Goal: Task Accomplishment & Management: Use online tool/utility

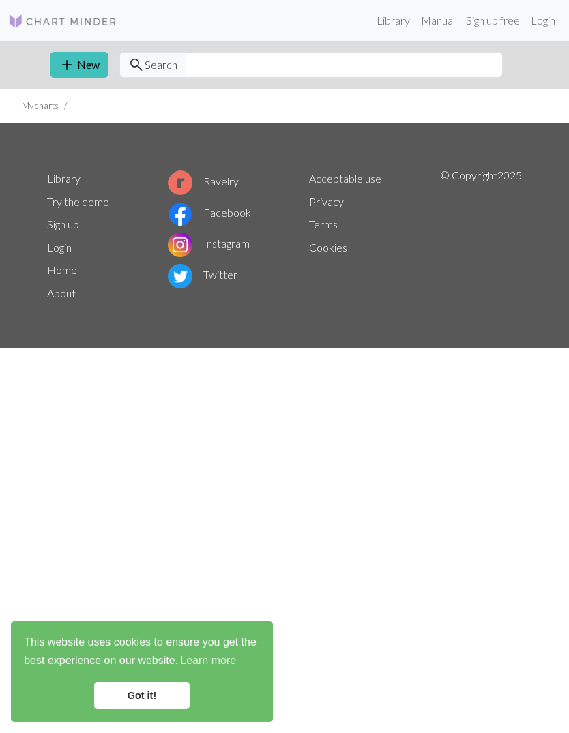
click at [544, 25] on link "Login" at bounding box center [542, 20] width 35 height 27
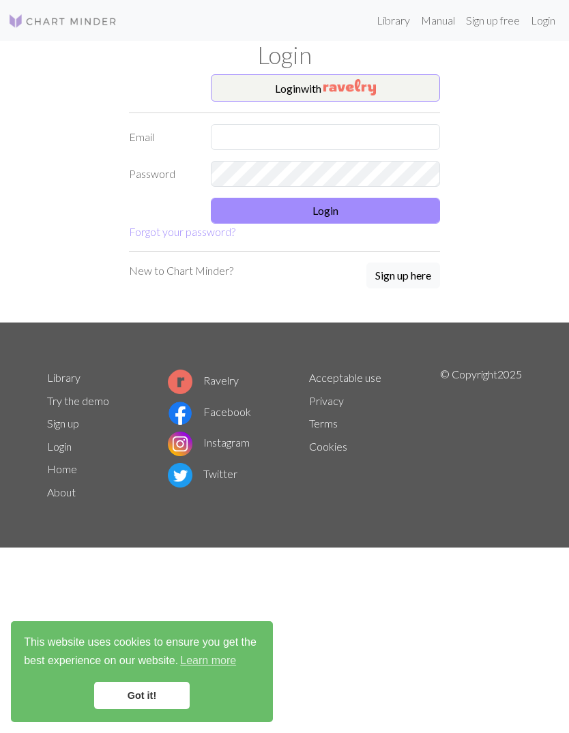
click at [395, 85] on button "Login with" at bounding box center [325, 87] width 229 height 27
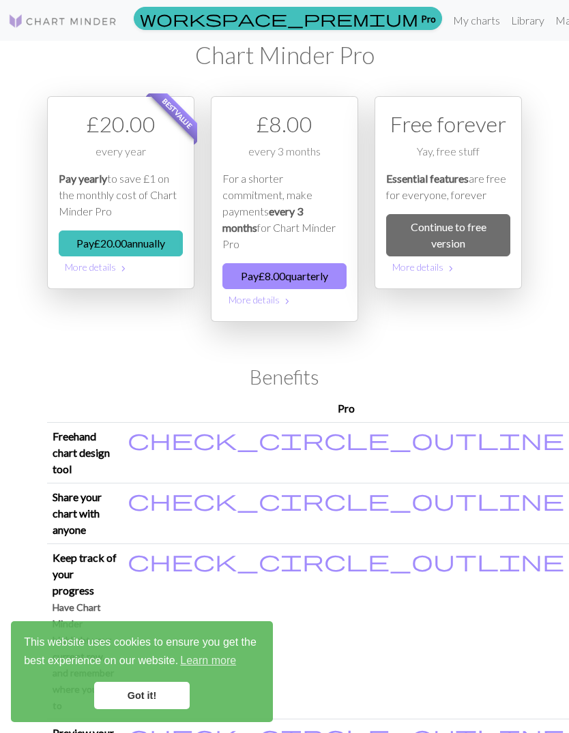
click at [505, 24] on link "Library" at bounding box center [527, 20] width 44 height 27
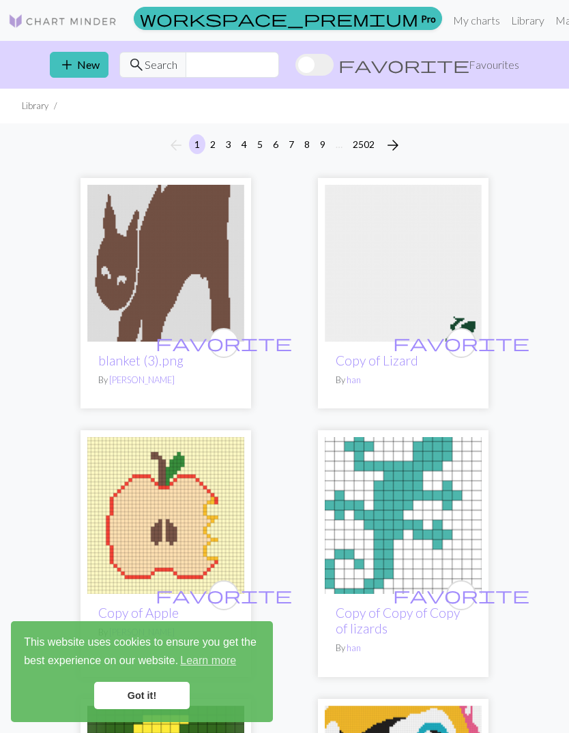
click at [447, 24] on link "My charts" at bounding box center [476, 20] width 58 height 27
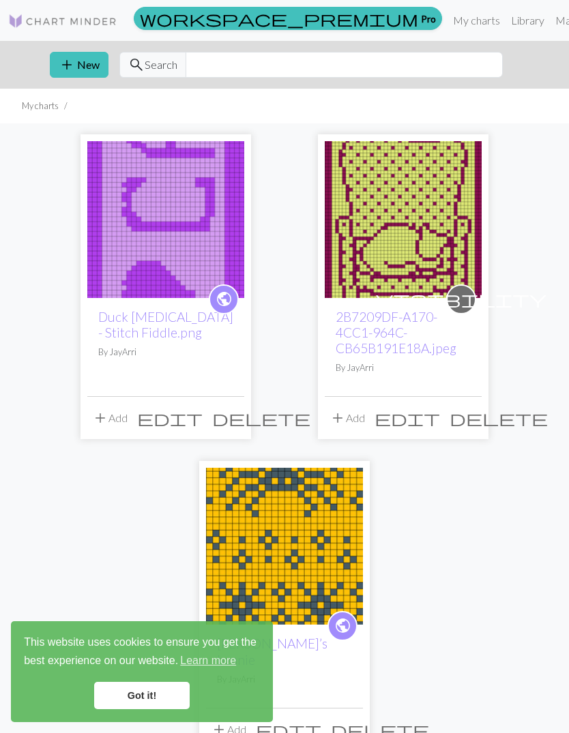
click at [120, 312] on link "Duck [MEDICAL_DATA] - Stitch Fiddle.png" at bounding box center [165, 324] width 135 height 31
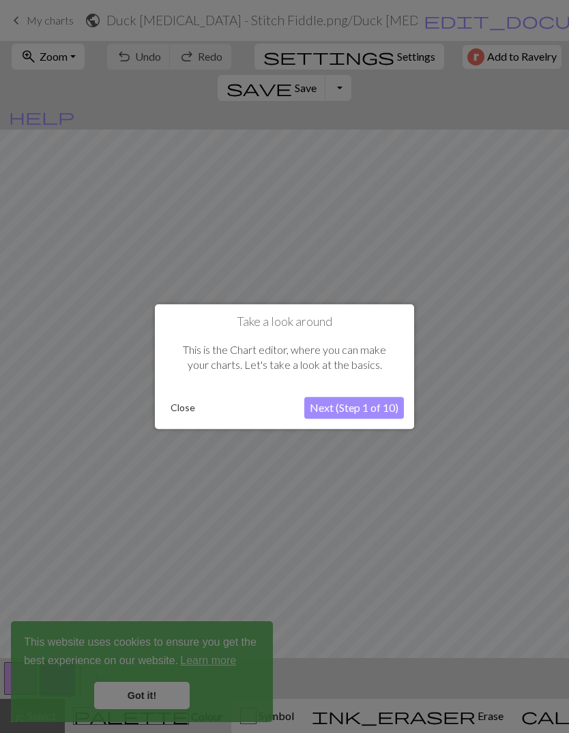
click at [180, 407] on button "Close" at bounding box center [182, 408] width 35 height 20
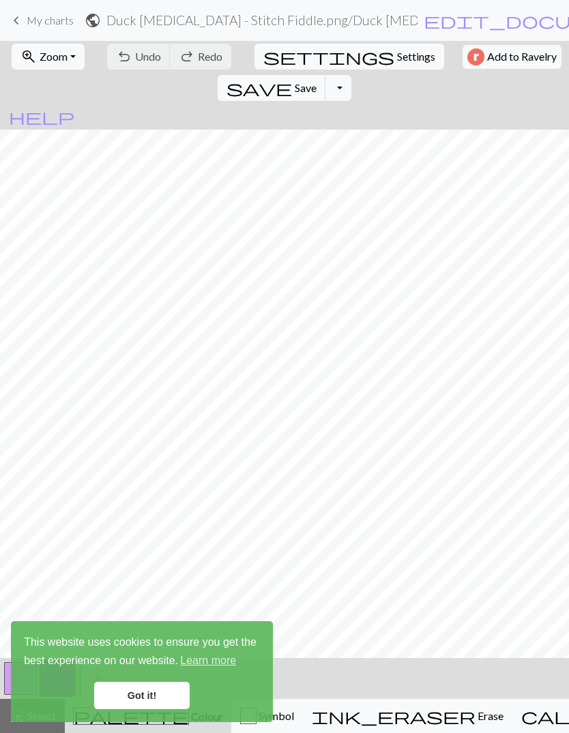
click at [143, 691] on link "Got it!" at bounding box center [141, 695] width 95 height 27
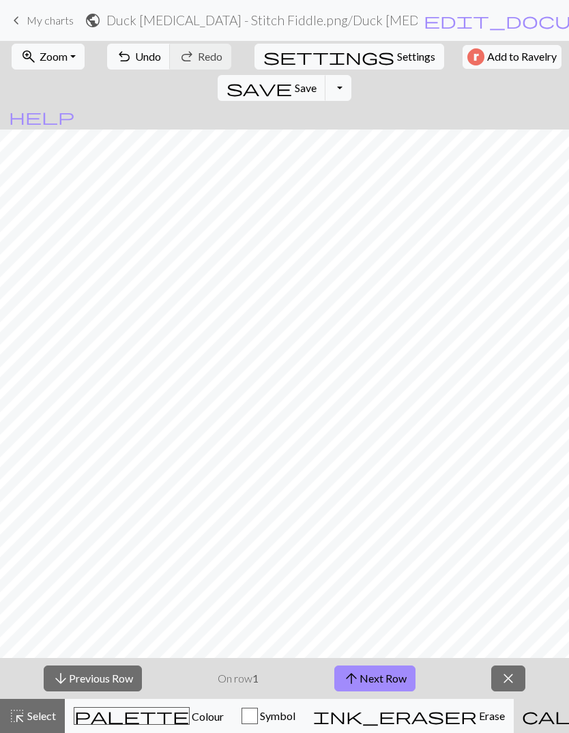
click at [42, 719] on span "Select" at bounding box center [40, 715] width 31 height 13
click at [513, 683] on span "close" at bounding box center [508, 678] width 16 height 19
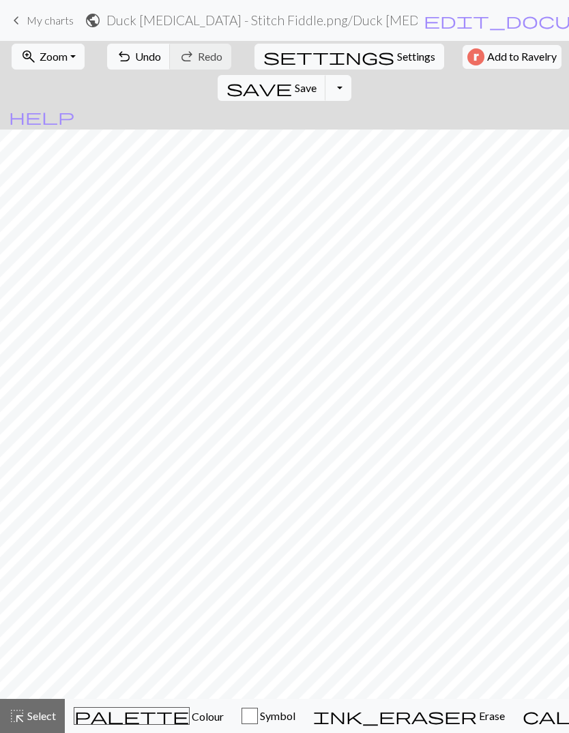
click at [140, 45] on button "undo Undo Undo" at bounding box center [138, 57] width 63 height 26
click at [135, 58] on span "Undo" at bounding box center [148, 56] width 26 height 13
click at [123, 59] on span "undo" at bounding box center [124, 56] width 16 height 19
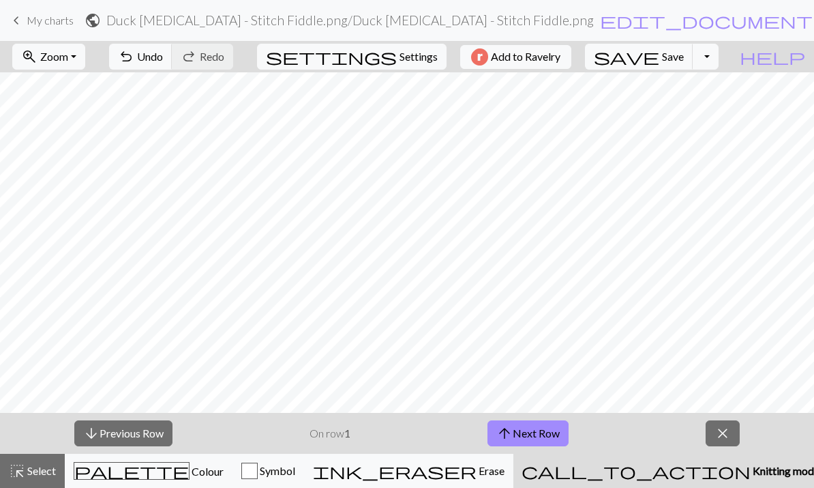
scroll to position [1479, 0]
click at [85, 59] on button "zoom_in Zoom Zoom" at bounding box center [48, 57] width 73 height 26
click at [80, 99] on button "Fit width" at bounding box center [67, 109] width 108 height 22
click at [85, 57] on button "zoom_in Zoom Zoom" at bounding box center [48, 57] width 73 height 26
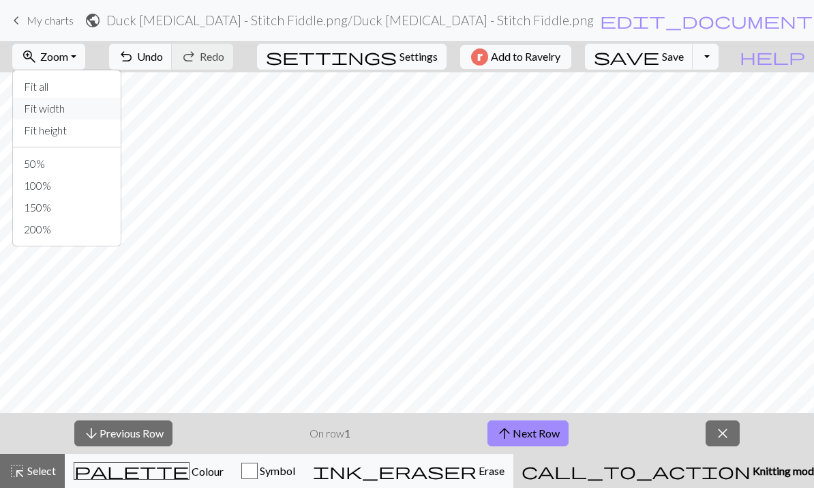
click at [83, 106] on button "Fit width" at bounding box center [67, 109] width 108 height 22
click at [568, 427] on button "close" at bounding box center [723, 433] width 34 height 26
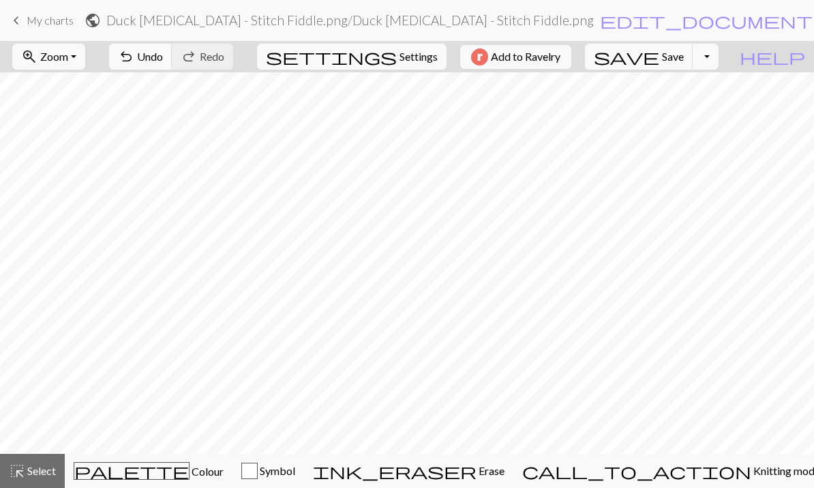
click at [568, 468] on span "Knitting mode" at bounding box center [785, 470] width 69 height 13
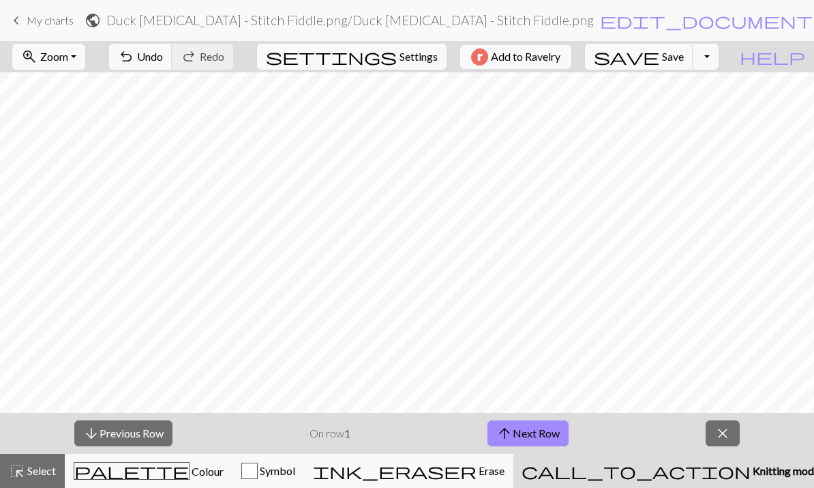
click at [532, 433] on button "arrow_upward Next Row" at bounding box center [528, 433] width 81 height 26
click at [526, 432] on button "arrow_upward Next Row" at bounding box center [528, 433] width 81 height 26
click at [155, 434] on button "arrow_downward Previous Row" at bounding box center [123, 433] width 98 height 26
click at [519, 428] on button "arrow_upward Next Row" at bounding box center [528, 433] width 81 height 26
click at [524, 432] on button "arrow_upward Next Row" at bounding box center [528, 433] width 81 height 26
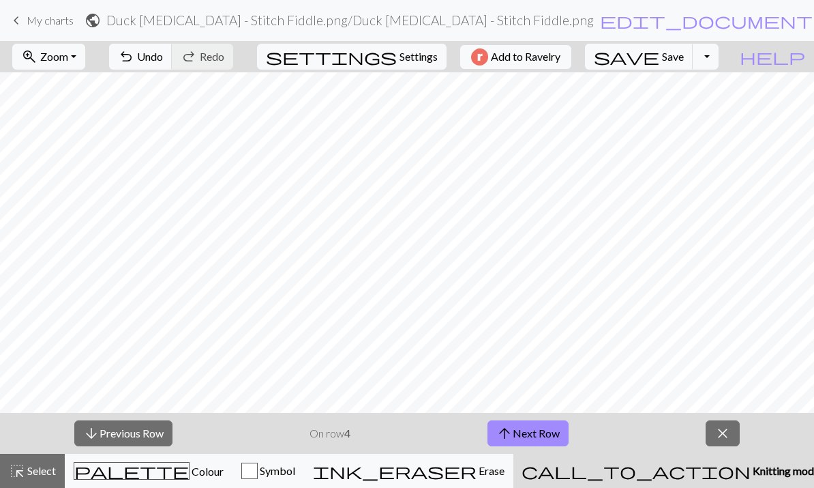
click at [136, 430] on button "arrow_downward Previous Row" at bounding box center [123, 433] width 98 height 26
click at [151, 429] on button "arrow_downward Previous Row" at bounding box center [123, 433] width 98 height 26
click at [151, 428] on button "arrow_downward Previous Row" at bounding box center [123, 433] width 98 height 26
click at [156, 425] on button "arrow_downward Previous Row" at bounding box center [123, 433] width 98 height 26
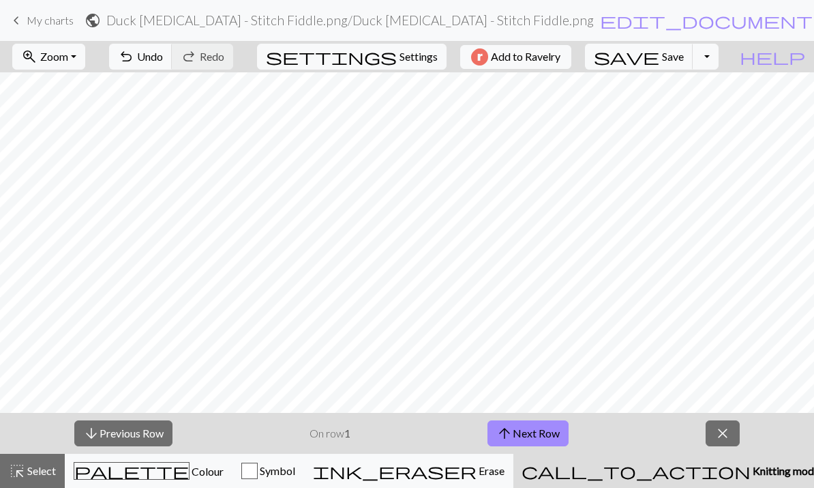
click at [394, 66] on button "settings Settings" at bounding box center [352, 57] width 190 height 26
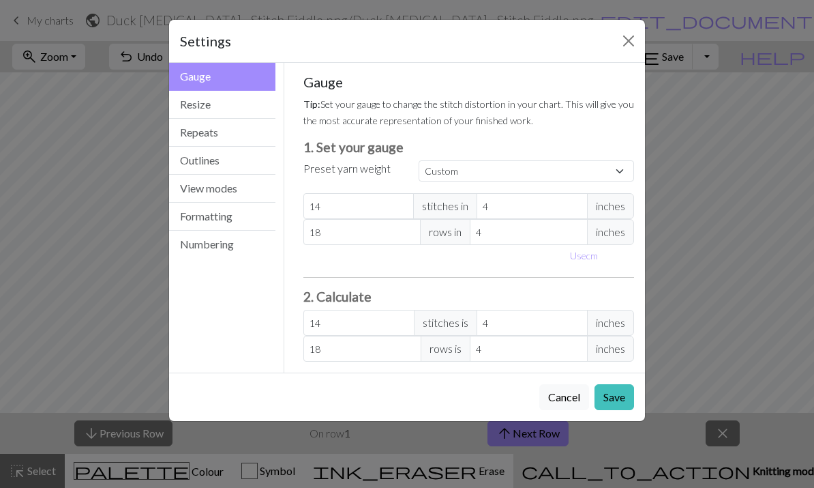
click at [239, 251] on button "Numbering" at bounding box center [222, 243] width 106 height 27
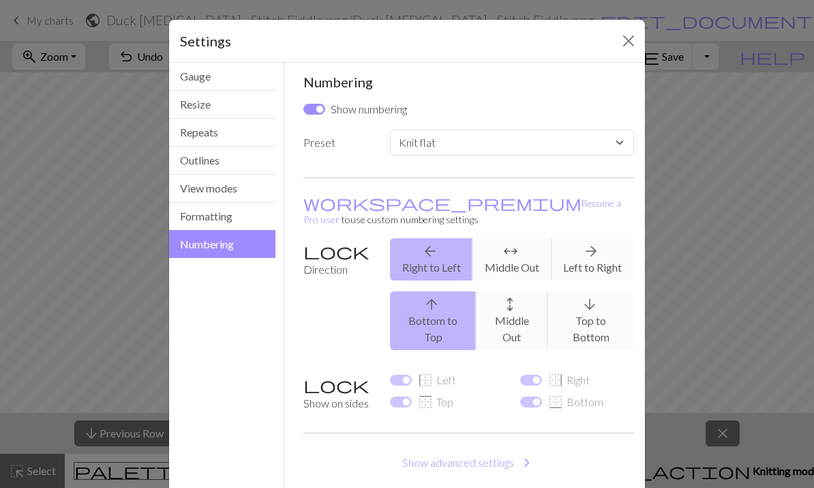
click at [322, 106] on input "Show numbering" at bounding box center [314, 109] width 22 height 11
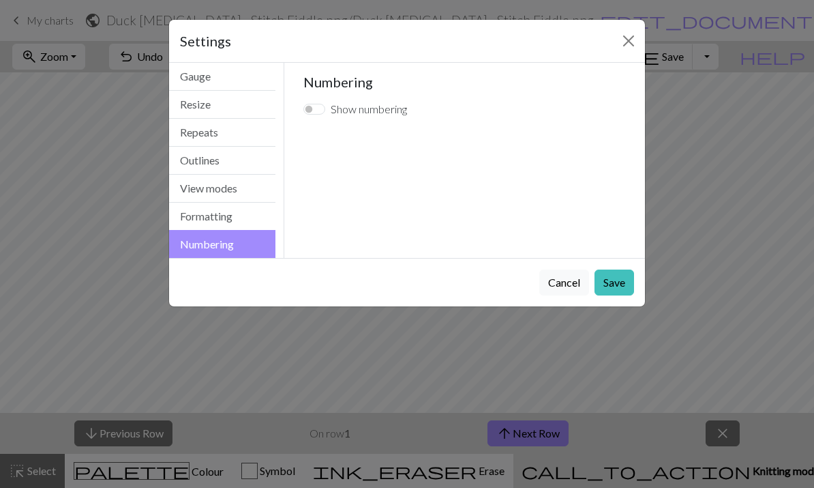
click at [306, 106] on input "Show numbering" at bounding box center [314, 109] width 22 height 11
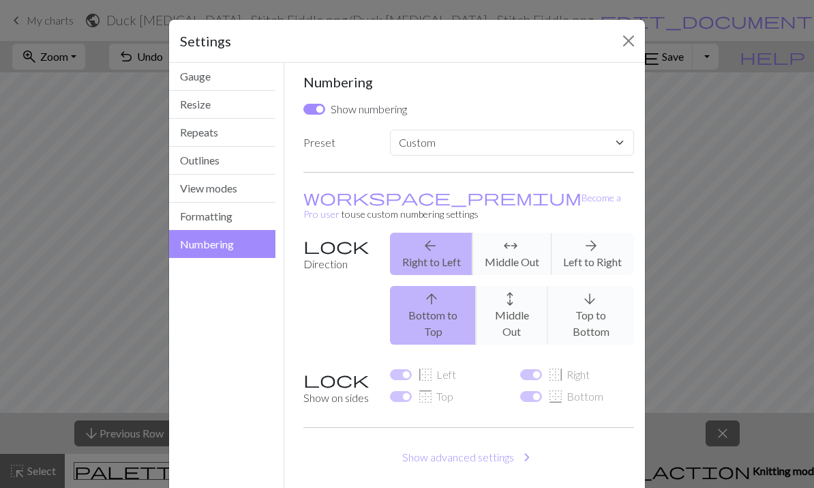
click at [319, 107] on input "Show numbering" at bounding box center [314, 109] width 22 height 11
checkbox input "false"
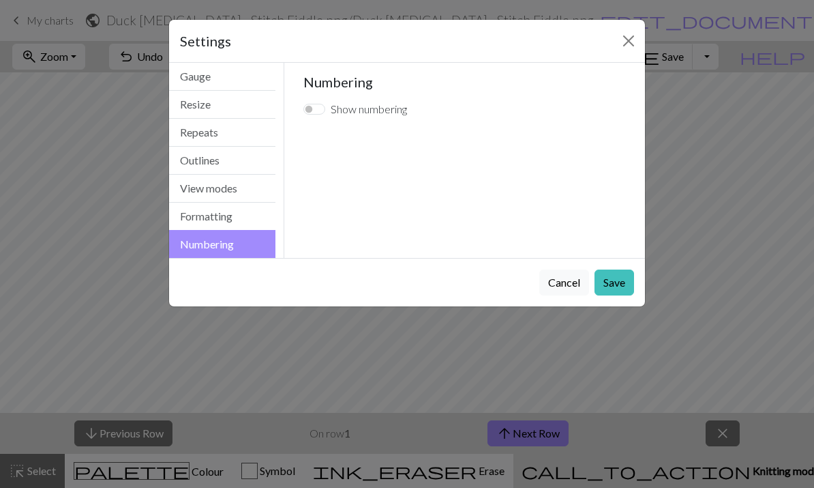
click at [568, 282] on button "Save" at bounding box center [615, 282] width 40 height 26
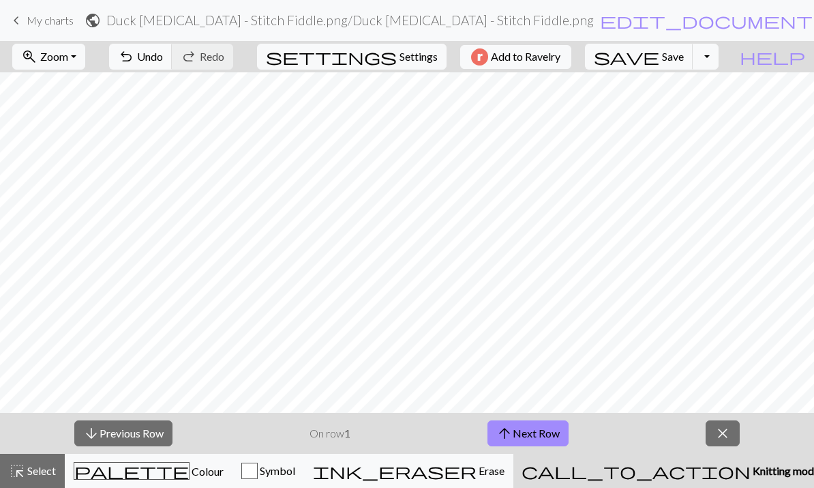
click at [505, 477] on div "ink_eraser Erase Erase" at bounding box center [409, 470] width 192 height 16
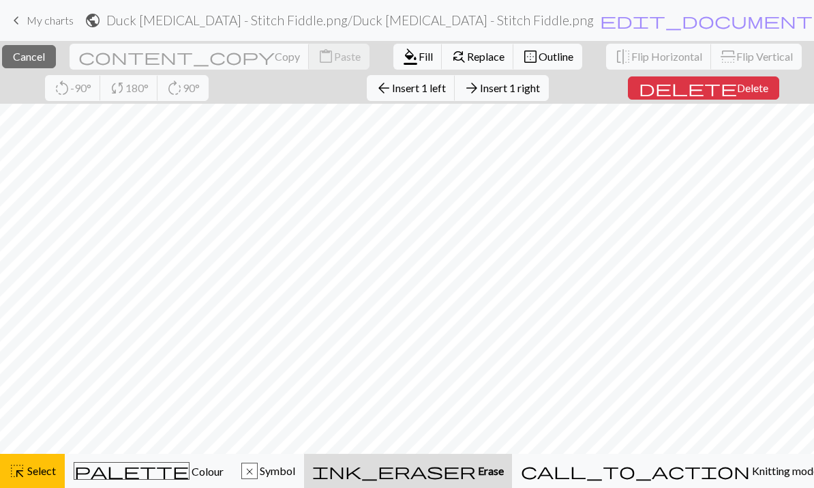
click at [48, 46] on button "close Cancel" at bounding box center [29, 56] width 54 height 23
click at [41, 45] on button "close Cancel" at bounding box center [29, 56] width 54 height 23
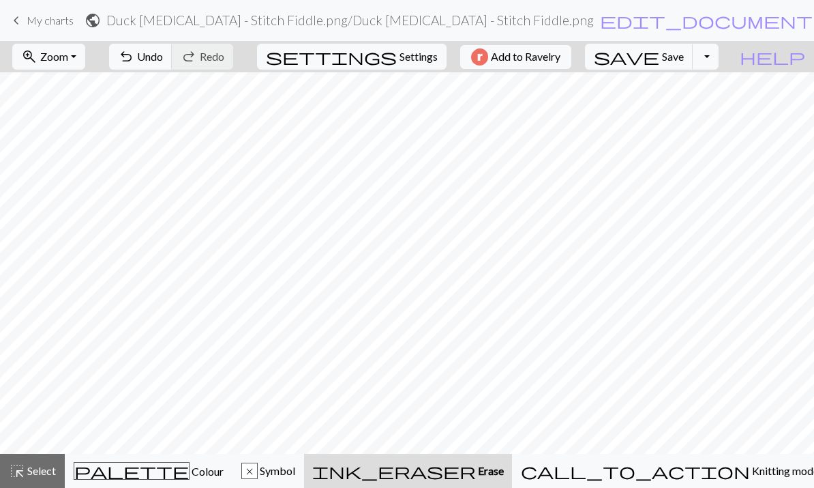
click at [568, 460] on button "call_to_action Knitting mode Knitting mode" at bounding box center [670, 470] width 316 height 34
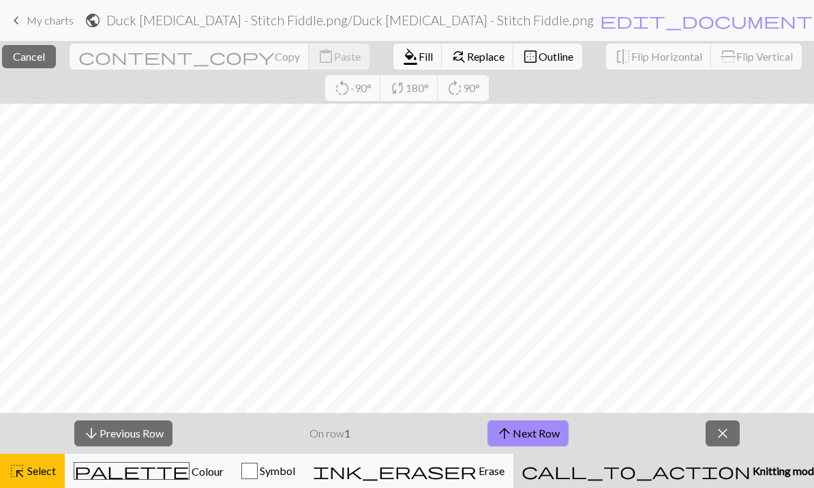
click at [568, 440] on span "close" at bounding box center [723, 432] width 16 height 19
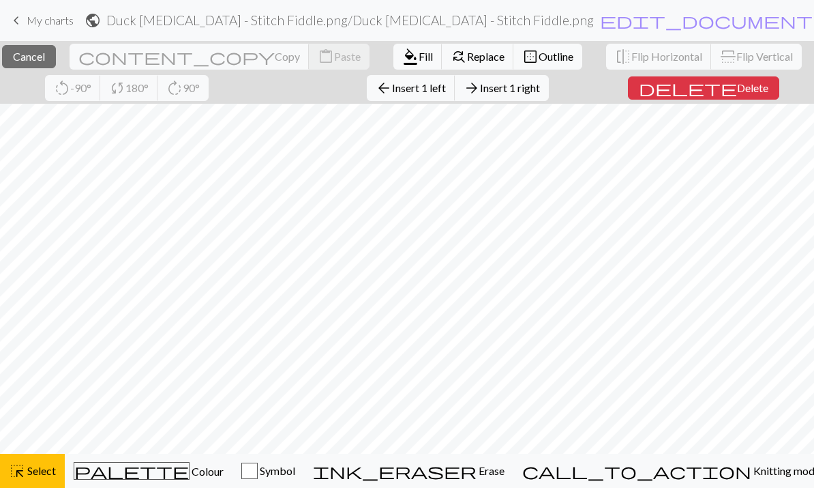
click at [45, 51] on span "Cancel" at bounding box center [29, 56] width 32 height 13
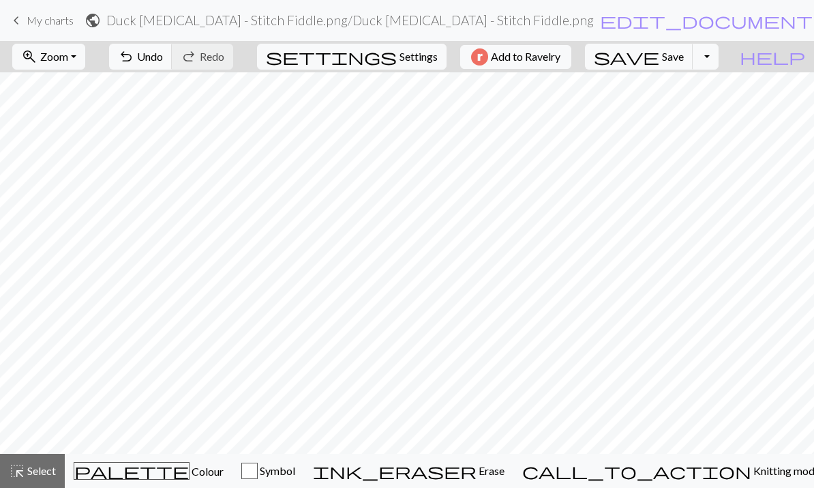
click at [568, 482] on button "call_to_action Knitting mode Knitting mode" at bounding box center [671, 470] width 316 height 34
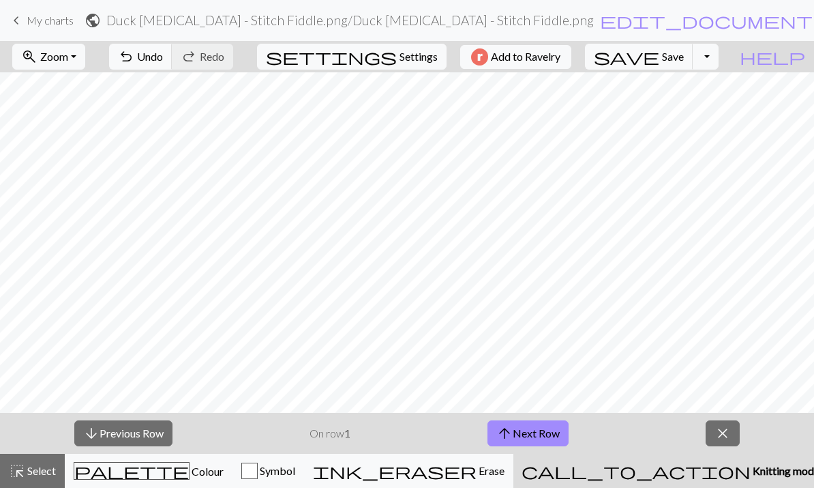
click at [552, 437] on button "arrow_upward Next Row" at bounding box center [528, 433] width 81 height 26
click at [163, 51] on span "Undo" at bounding box center [150, 56] width 26 height 13
click at [163, 61] on span "Undo" at bounding box center [150, 56] width 26 height 13
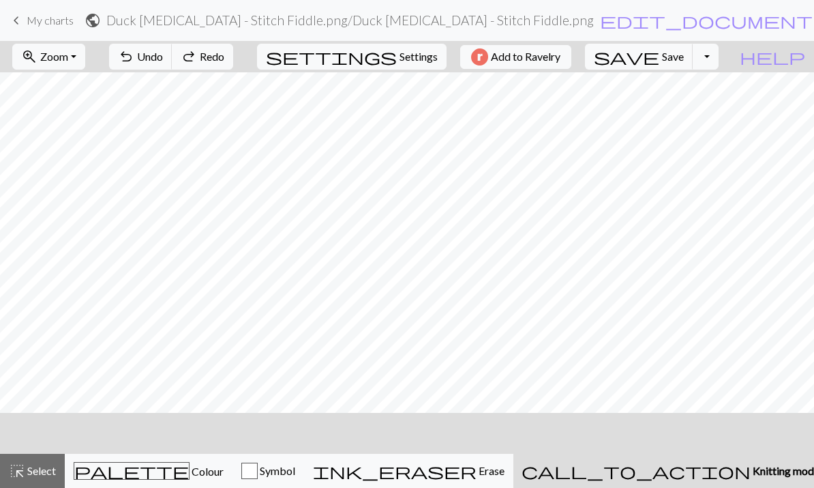
click at [163, 61] on span "Undo" at bounding box center [150, 56] width 26 height 13
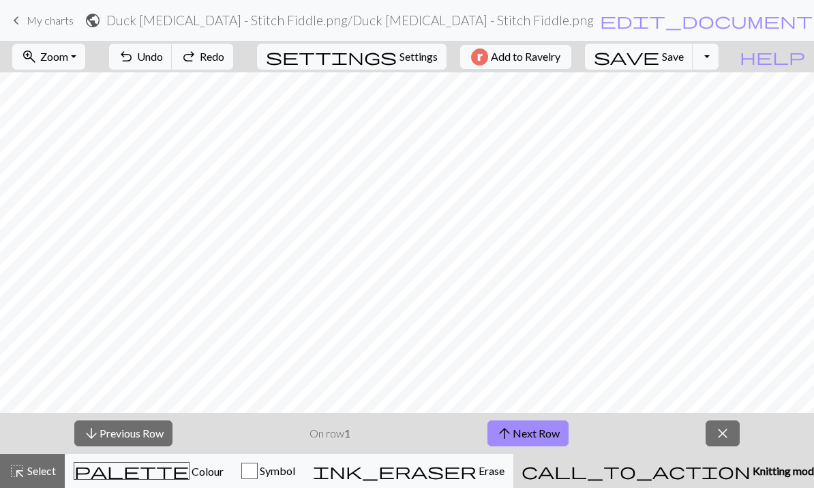
click at [173, 65] on button "undo Undo Undo" at bounding box center [140, 57] width 63 height 26
click at [173, 68] on button "undo Undo Undo" at bounding box center [140, 57] width 63 height 26
click at [173, 67] on button "undo Undo Undo" at bounding box center [140, 57] width 63 height 26
click at [173, 64] on button "undo Undo Undo" at bounding box center [140, 57] width 63 height 26
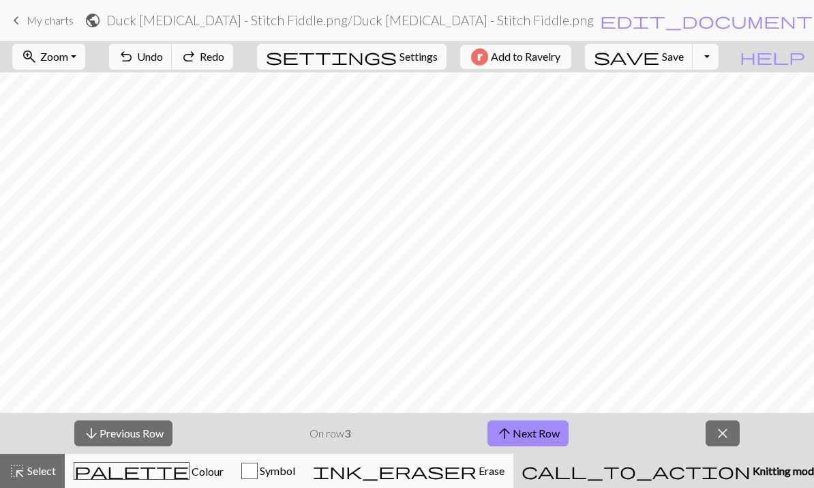
click at [173, 63] on button "undo Undo Undo" at bounding box center [140, 57] width 63 height 26
click at [163, 55] on span "Undo" at bounding box center [150, 56] width 26 height 13
click at [163, 53] on span "Undo" at bounding box center [150, 56] width 26 height 13
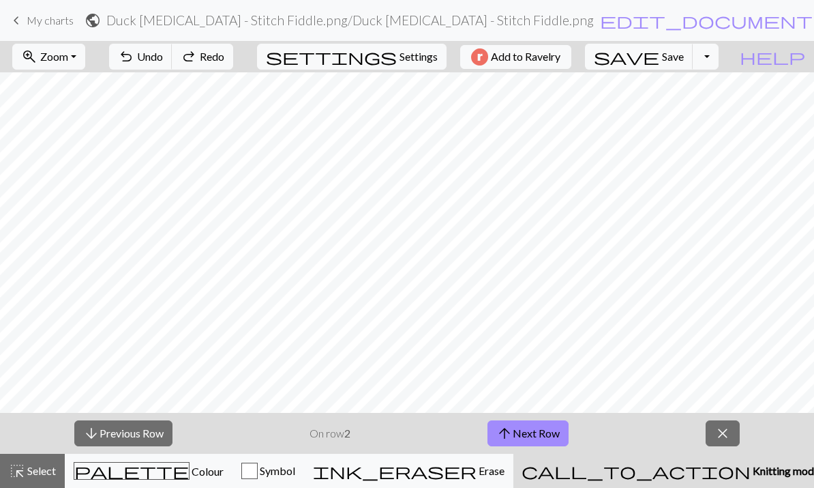
click at [163, 58] on span "Undo" at bounding box center [150, 56] width 26 height 13
click at [163, 57] on span "Undo" at bounding box center [150, 56] width 26 height 13
click at [163, 59] on span "Undo" at bounding box center [150, 56] width 26 height 13
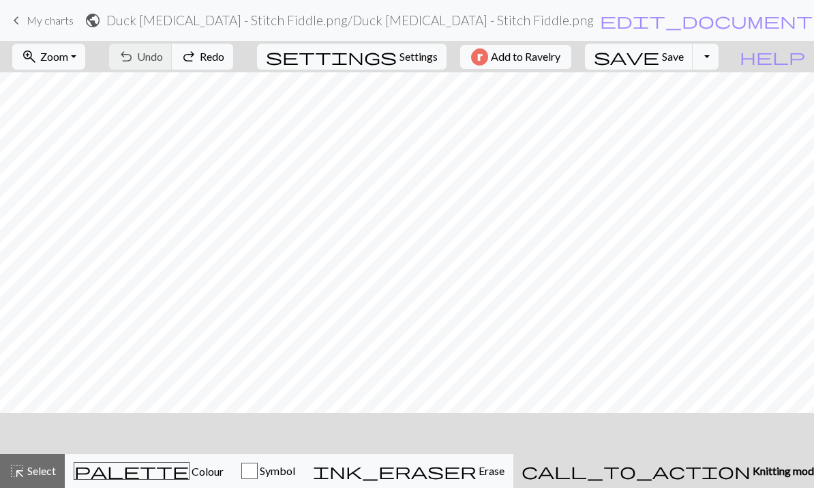
click at [197, 61] on div "undo Undo Undo redo Redo Redo" at bounding box center [171, 56] width 145 height 31
click at [190, 63] on div "undo Undo Undo redo Redo Redo" at bounding box center [171, 56] width 145 height 31
click at [200, 55] on div "undo Undo Undo redo Redo Redo" at bounding box center [171, 56] width 145 height 31
click at [204, 61] on div "undo Undo Undo redo Redo Redo" at bounding box center [171, 56] width 145 height 31
click at [163, 55] on span "Undo" at bounding box center [150, 56] width 26 height 13
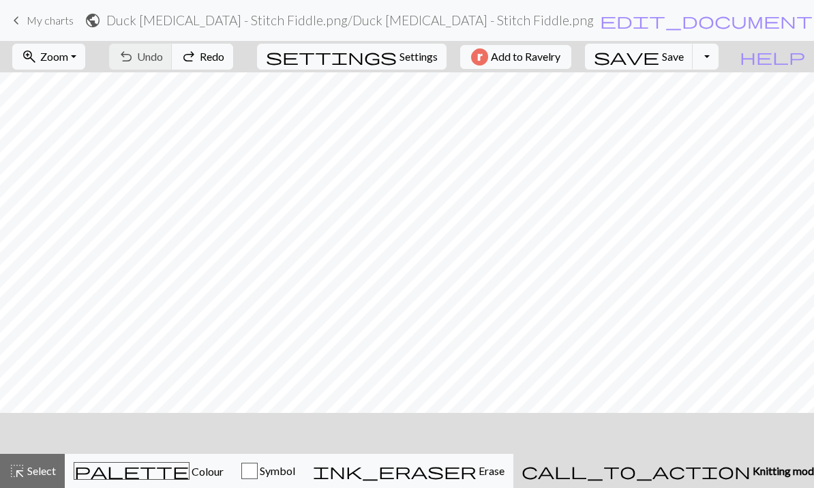
click at [216, 55] on div "undo Undo Undo redo Redo Redo" at bounding box center [171, 56] width 145 height 31
click at [218, 55] on div "undo Undo Undo redo Redo Redo" at bounding box center [171, 56] width 145 height 31
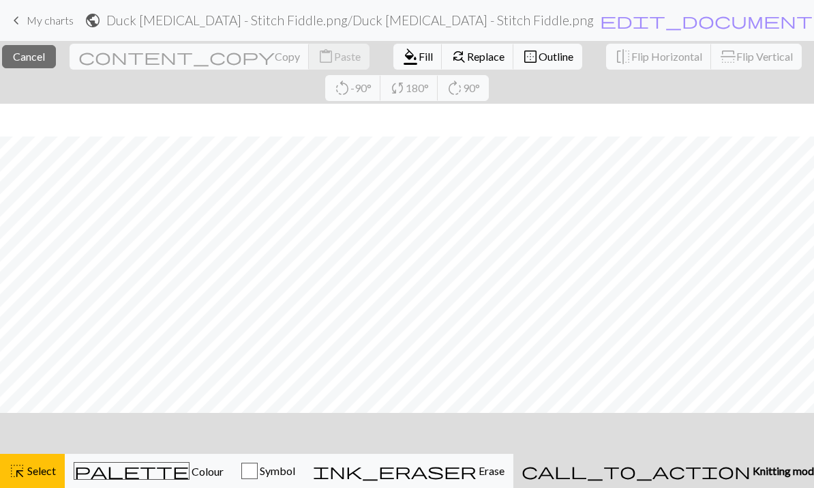
scroll to position [4133, 0]
click at [190, 477] on span "Colour" at bounding box center [207, 470] width 34 height 13
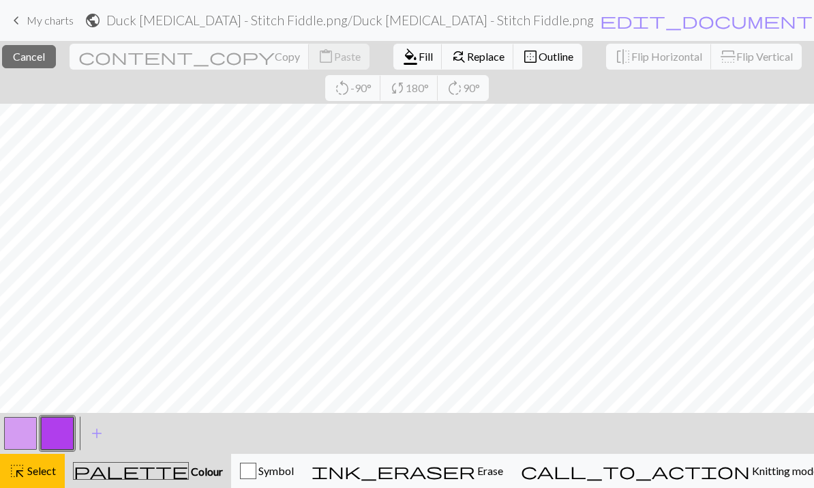
click at [169, 478] on div "palette Colour Colour" at bounding box center [148, 471] width 150 height 18
click at [33, 476] on span "Select" at bounding box center [40, 470] width 31 height 13
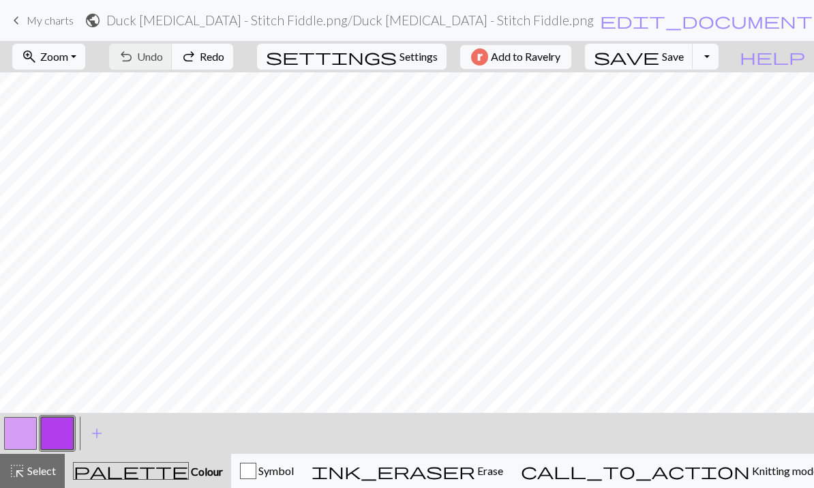
scroll to position [4101, 0]
click at [52, 476] on span "Select" at bounding box center [40, 470] width 31 height 13
click at [112, 470] on div "palette Colour Colour" at bounding box center [148, 471] width 150 height 18
click at [503, 466] on div "ink_eraser Erase Erase" at bounding box center [408, 470] width 192 height 16
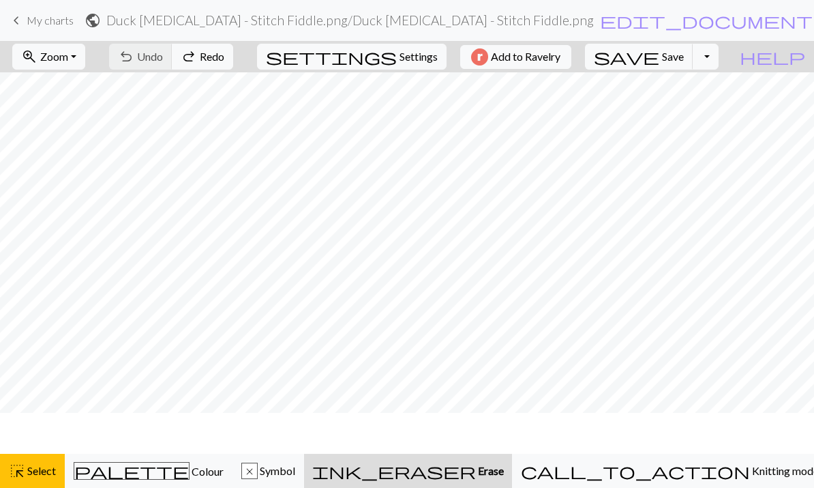
scroll to position [4060, 0]
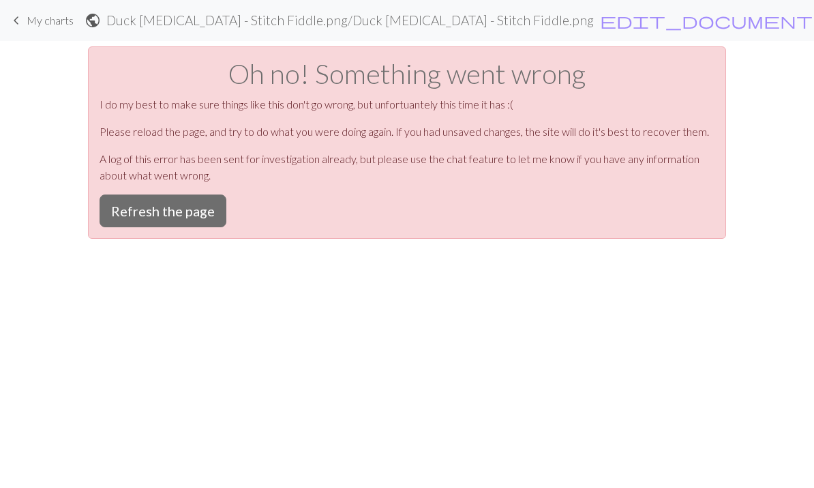
click at [198, 217] on button "Refresh the page" at bounding box center [163, 210] width 127 height 33
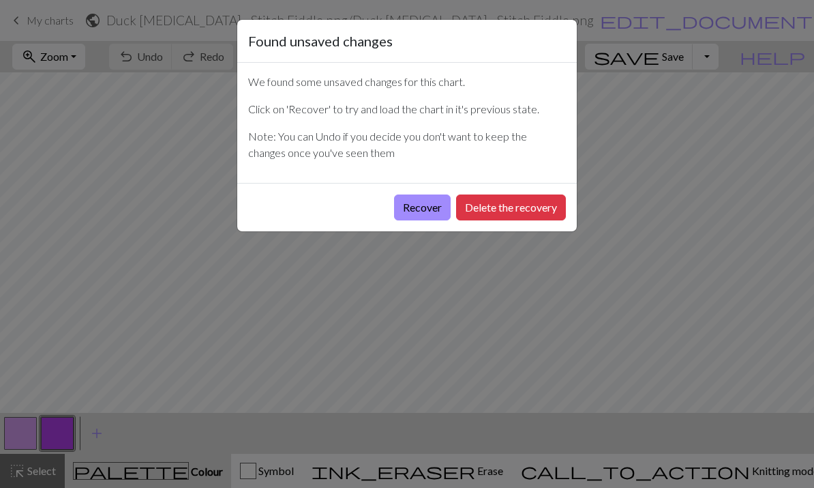
click at [543, 209] on button "Delete the recovery" at bounding box center [511, 207] width 110 height 26
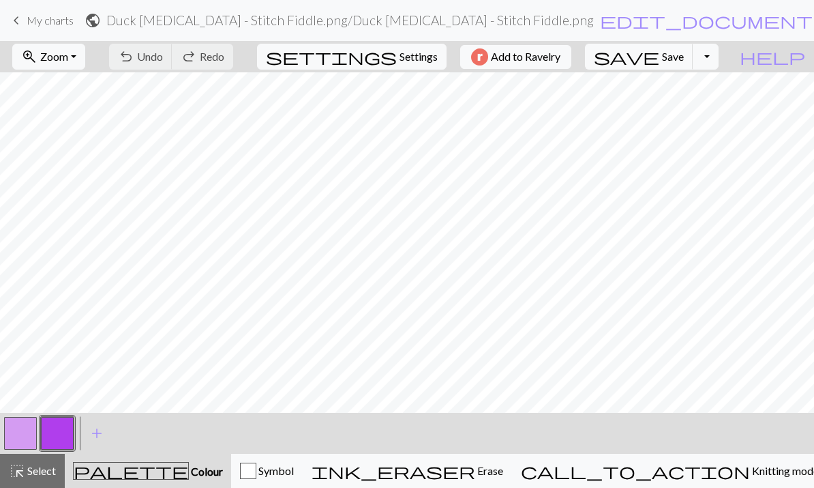
scroll to position [1479, 0]
click at [503, 471] on span "Erase" at bounding box center [489, 470] width 28 height 13
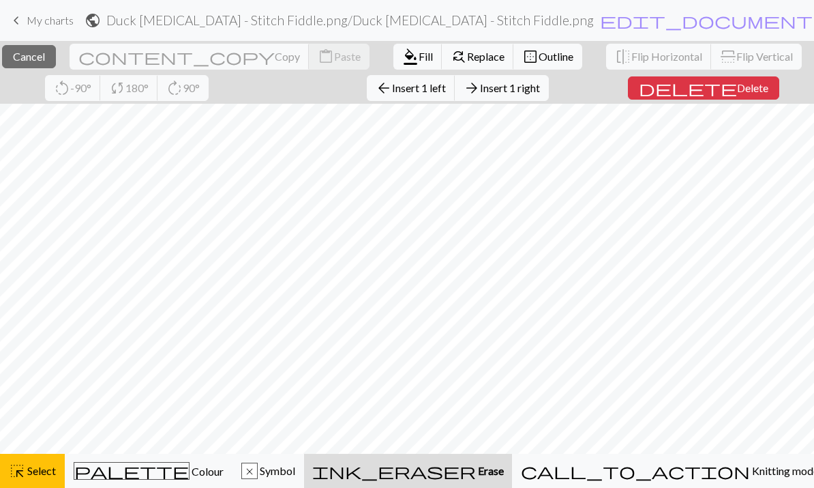
click at [512, 462] on button "ink_eraser Erase Erase" at bounding box center [408, 470] width 208 height 34
click at [707, 483] on button "call_to_action Knitting mode Knitting mode" at bounding box center [670, 470] width 316 height 34
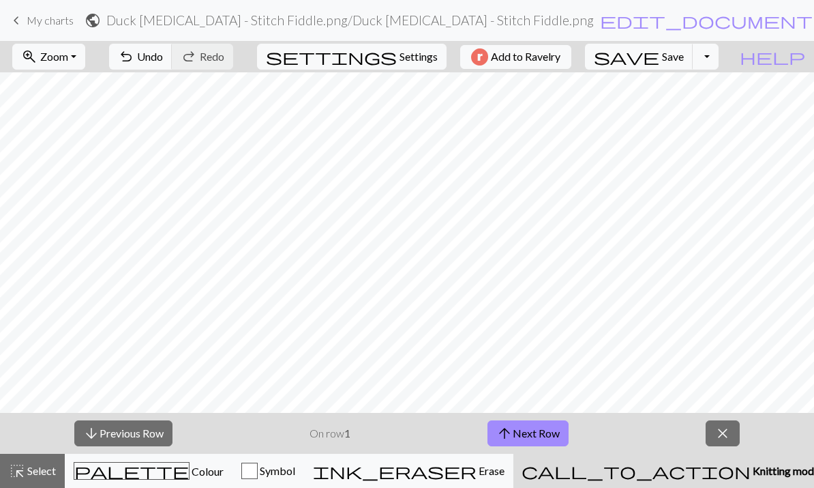
scroll to position [1378, 0]
click at [82, 64] on button "zoom_in Zoom Zoom" at bounding box center [48, 57] width 73 height 26
click at [89, 108] on button "Fit width" at bounding box center [67, 109] width 108 height 22
click at [553, 432] on button "arrow_upward Next Row" at bounding box center [528, 433] width 81 height 26
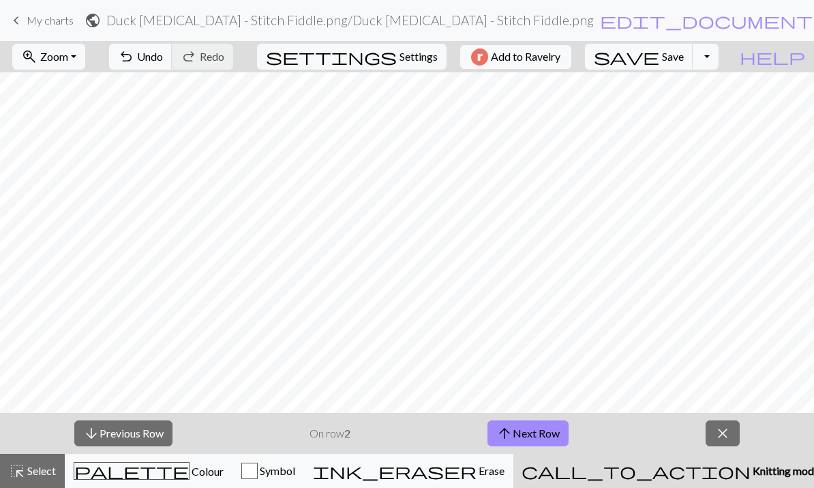
click at [552, 432] on button "arrow_upward Next Row" at bounding box center [528, 433] width 81 height 26
click at [554, 429] on button "arrow_upward Next Row" at bounding box center [528, 433] width 81 height 26
click at [554, 428] on button "arrow_upward Next Row" at bounding box center [528, 433] width 81 height 26
click at [538, 434] on button "arrow_upward Next Row" at bounding box center [528, 433] width 81 height 26
click at [556, 421] on button "arrow_upward Next Row" at bounding box center [528, 433] width 81 height 26
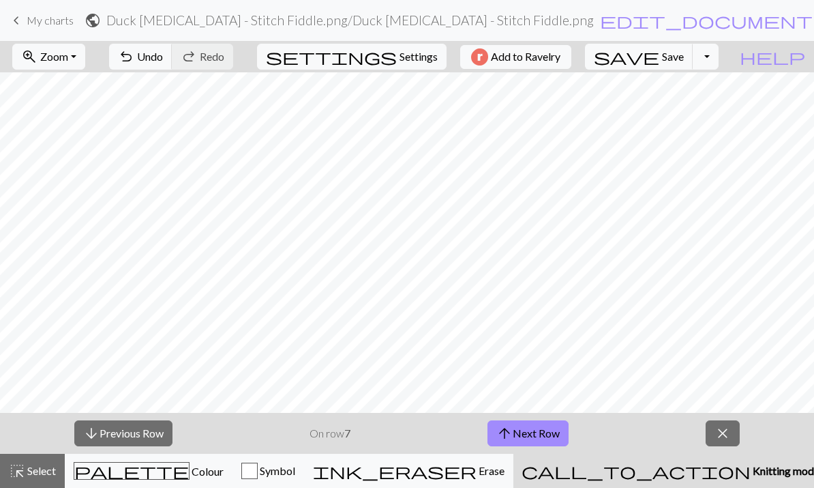
click at [163, 428] on button "arrow_downward Previous Row" at bounding box center [123, 433] width 98 height 26
click at [162, 428] on button "arrow_downward Previous Row" at bounding box center [123, 433] width 98 height 26
click at [162, 432] on button "arrow_downward Previous Row" at bounding box center [123, 433] width 98 height 26
click at [158, 432] on button "arrow_downward Previous Row" at bounding box center [123, 433] width 98 height 26
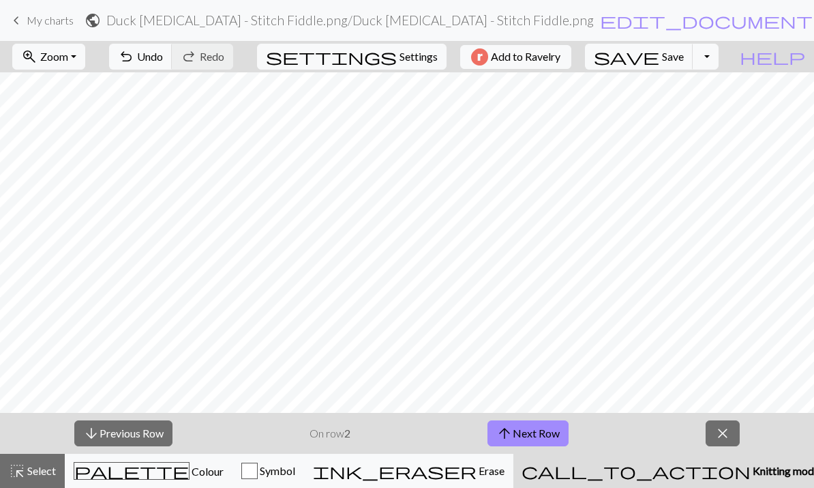
click at [158, 432] on button "arrow_downward Previous Row" at bounding box center [123, 433] width 98 height 26
click at [558, 429] on button "arrow_upward Next Row" at bounding box center [528, 433] width 81 height 26
click at [544, 432] on button "arrow_upward Next Row" at bounding box center [528, 433] width 81 height 26
click at [553, 424] on button "arrow_upward Next Row" at bounding box center [528, 433] width 81 height 26
